Goal: Find specific page/section: Find specific page/section

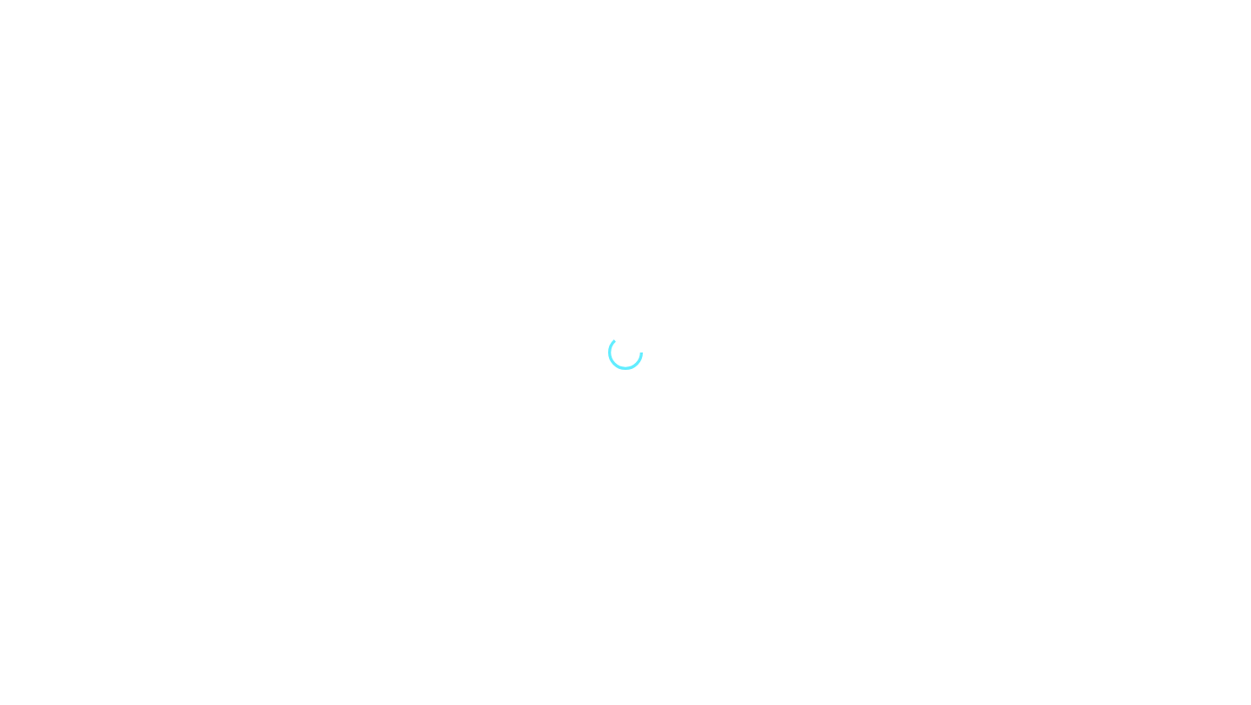
select select "Song"
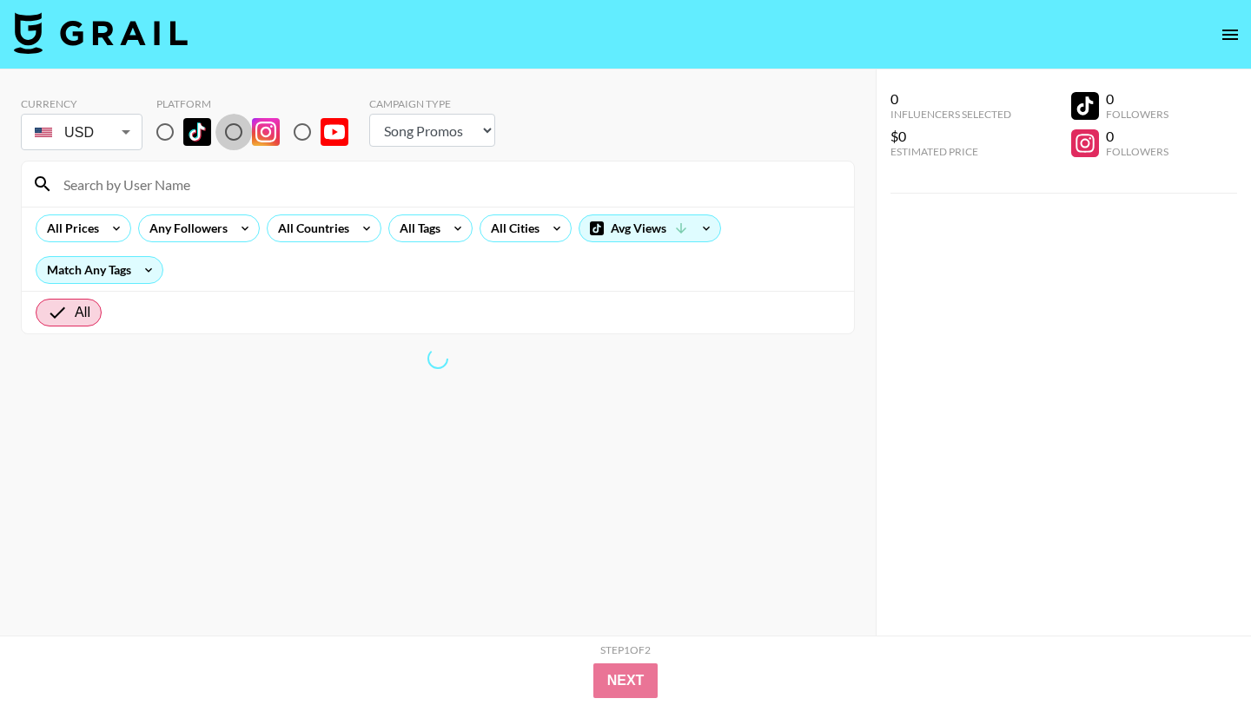
click at [238, 136] on input "radio" at bounding box center [233, 132] width 36 height 36
radio input "true"
click at [119, 133] on body "Currency USD USD ​ Platform Campaign Type Choose Type... Song Promos Brand Prom…" at bounding box center [625, 387] width 1251 height 775
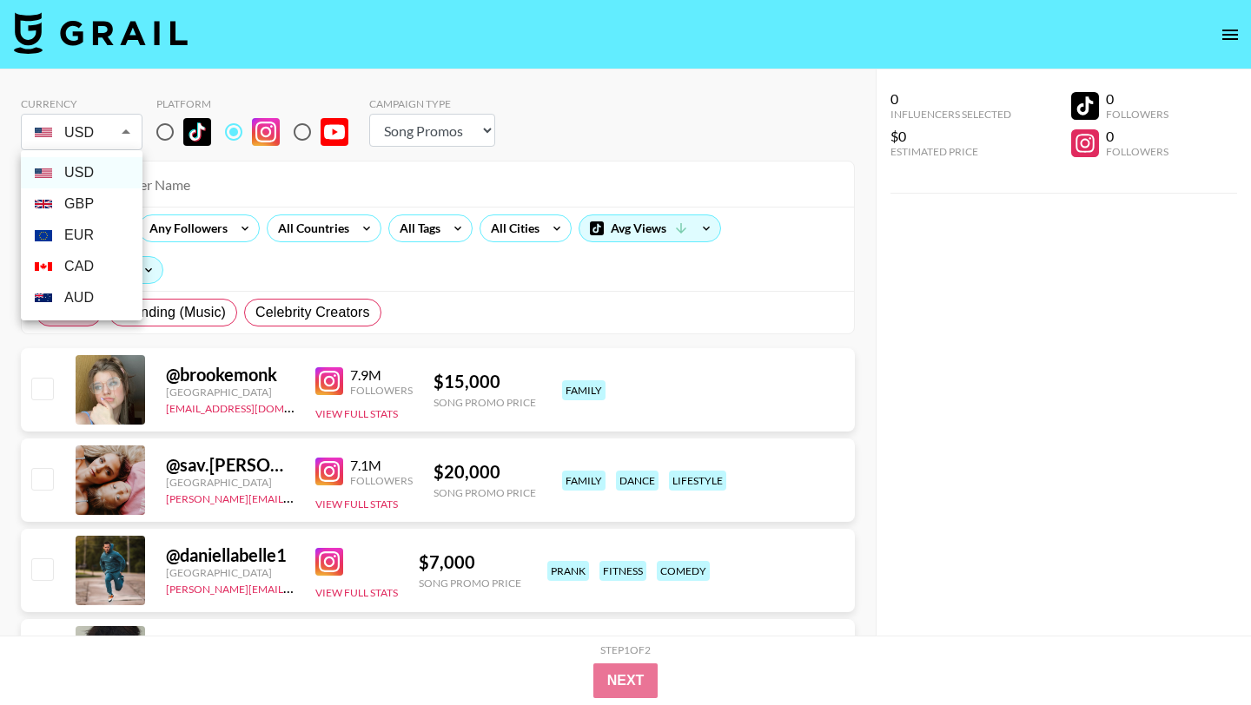
click at [217, 180] on div at bounding box center [625, 352] width 1251 height 705
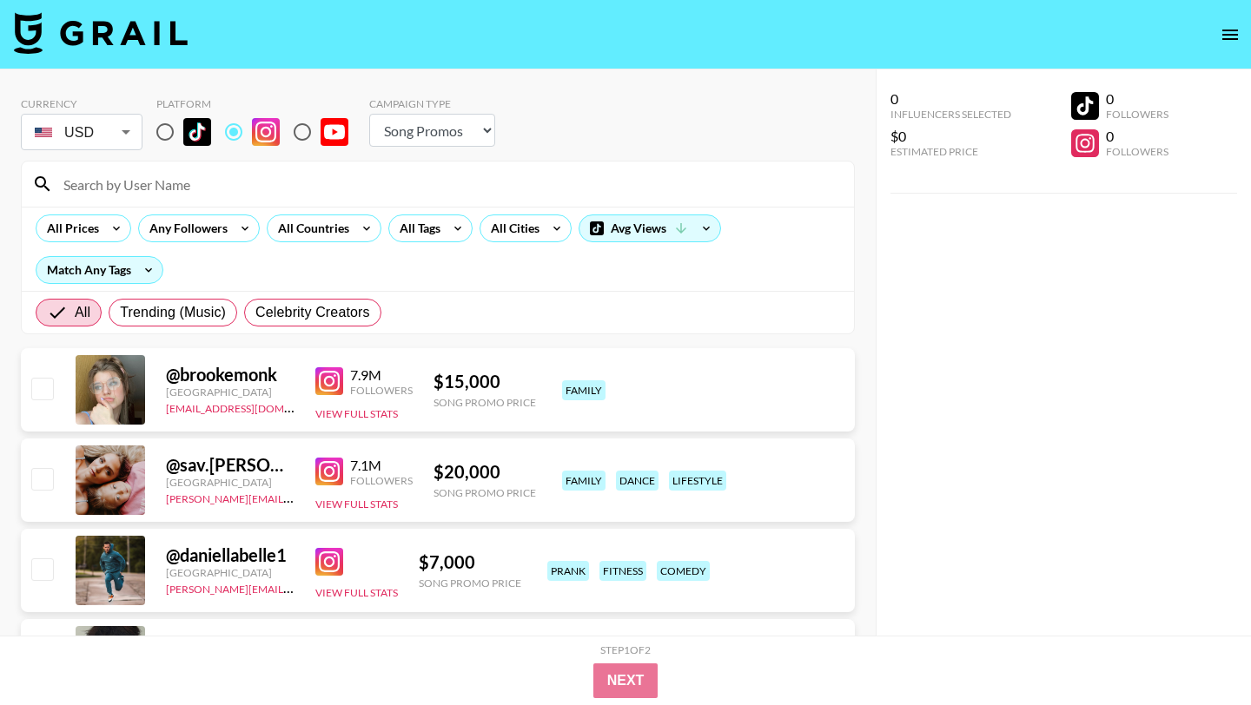
click at [163, 140] on input "radio" at bounding box center [165, 132] width 36 height 36
radio input "true"
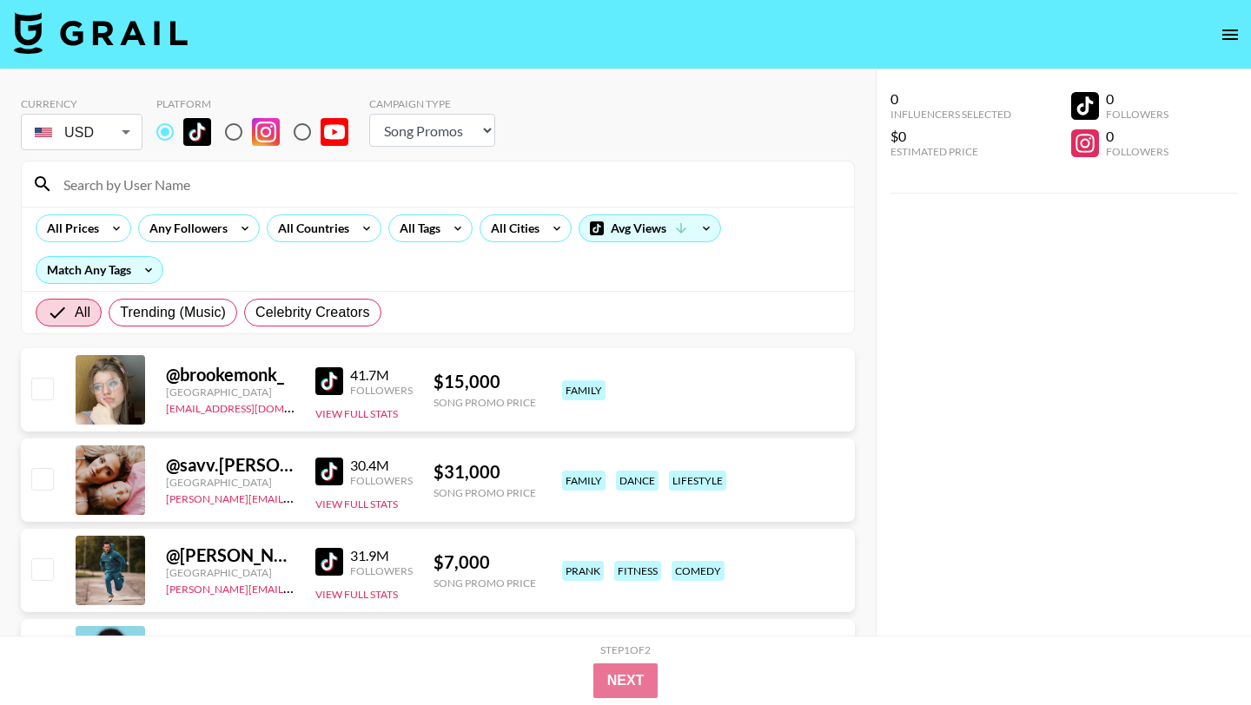
click at [228, 133] on input "radio" at bounding box center [233, 132] width 36 height 36
radio input "true"
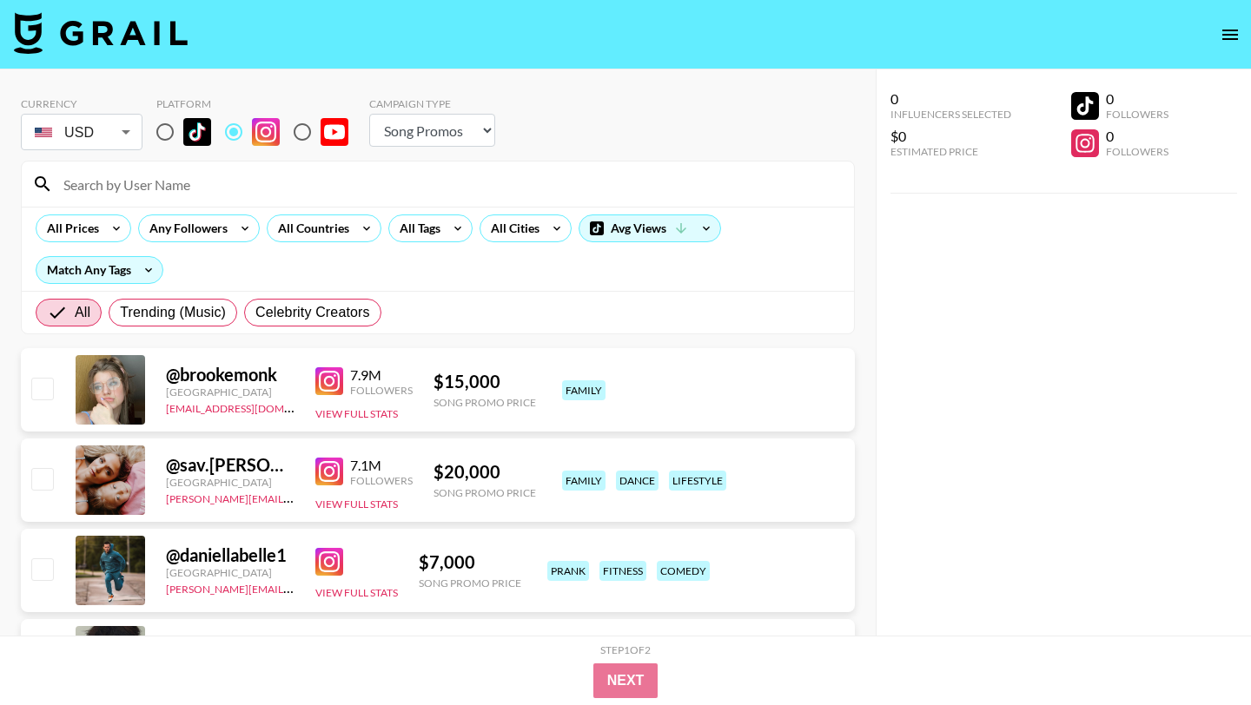
click at [227, 180] on input at bounding box center [448, 184] width 790 height 28
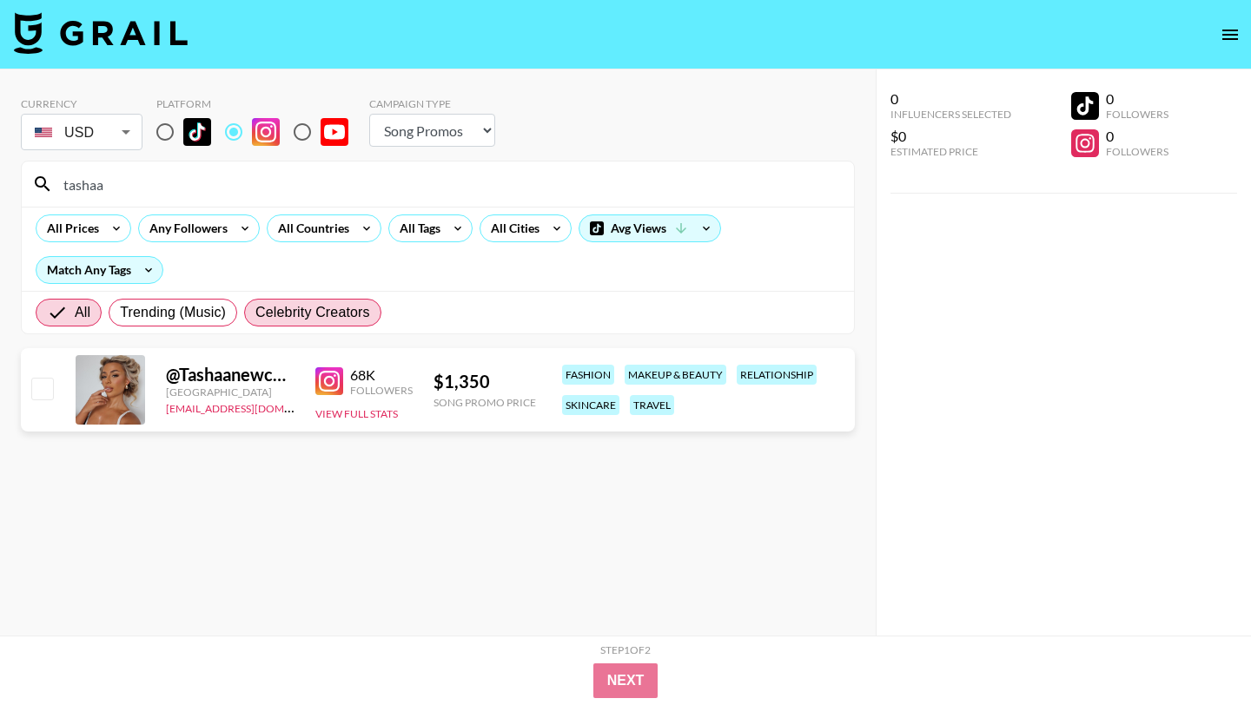
type input "tashaa"
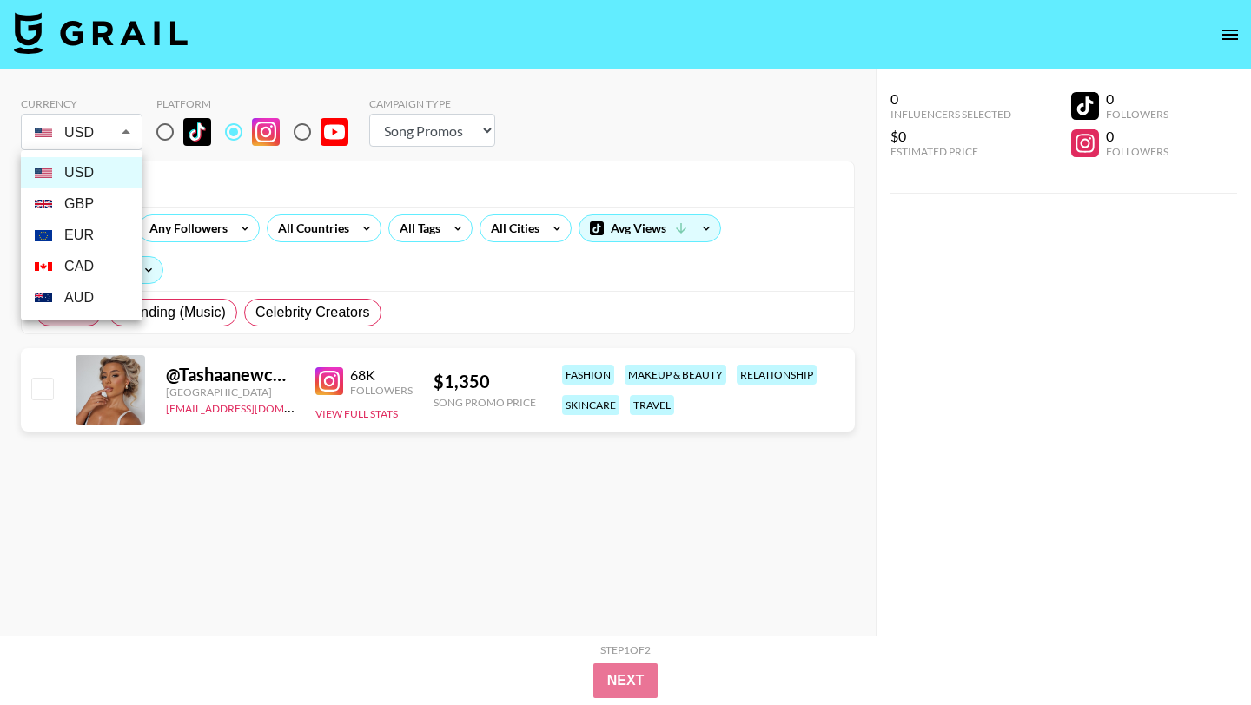
click at [126, 133] on body "Currency USD USD ​ Platform Campaign Type Choose Type... Song Promos Brand Prom…" at bounding box center [625, 387] width 1251 height 775
click at [115, 204] on li "GBP" at bounding box center [82, 203] width 122 height 31
type input "GBP"
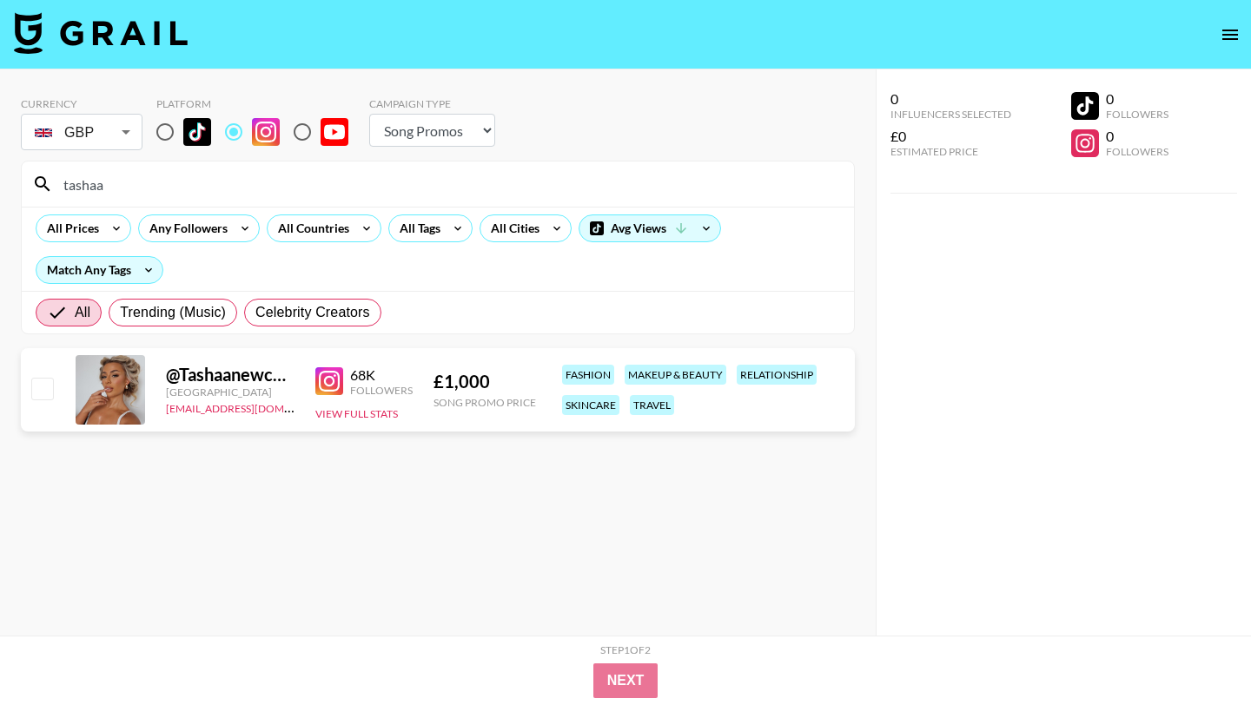
click at [328, 384] on img at bounding box center [329, 381] width 28 height 28
